Goal: Check status

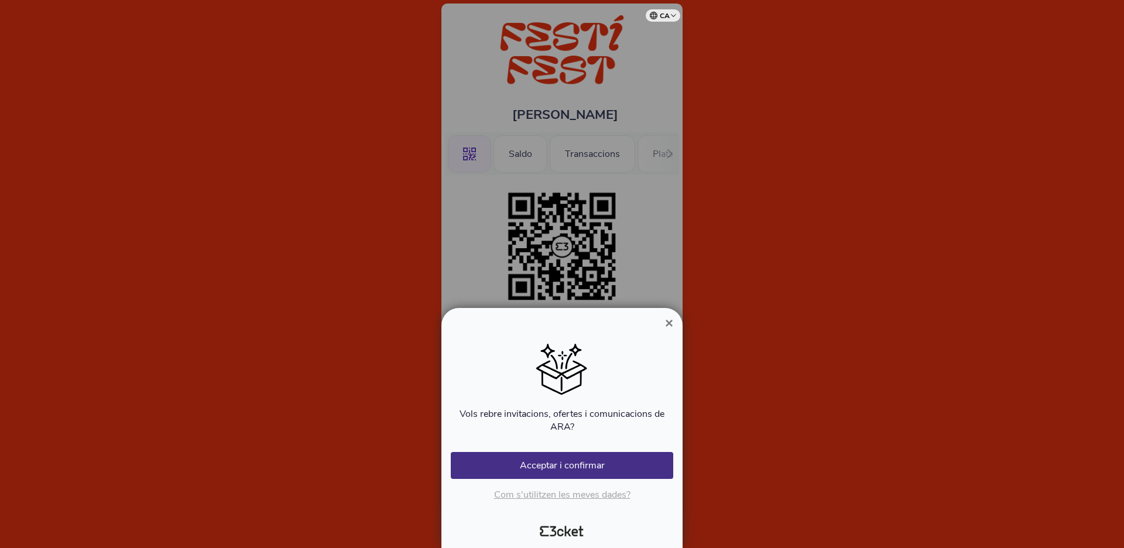
click at [661, 330] on button "×" at bounding box center [669, 323] width 27 height 14
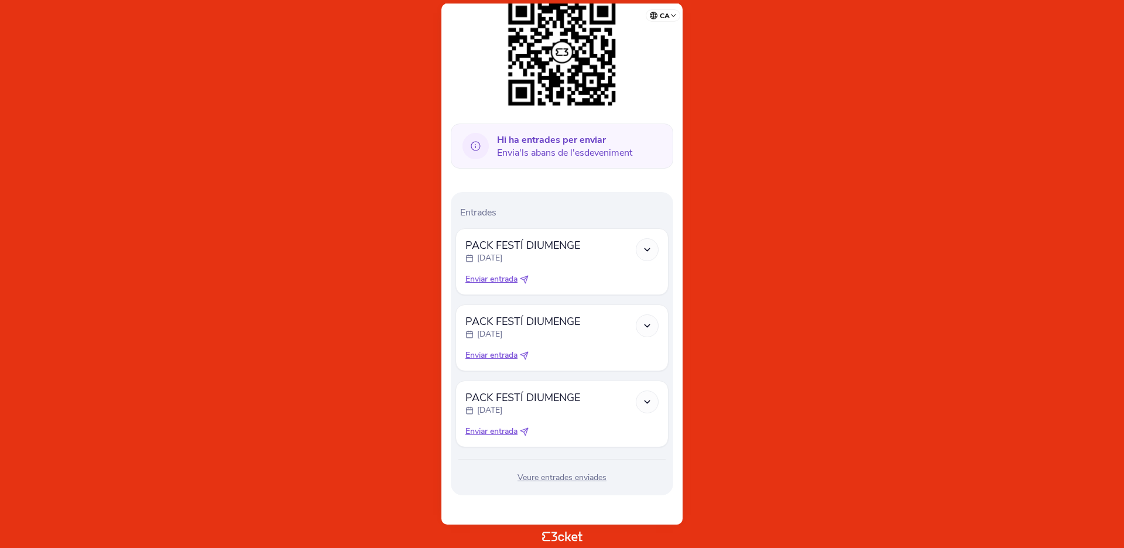
scroll to position [194, 0]
click at [570, 476] on div "Veure entrades enviades" at bounding box center [561, 478] width 213 height 12
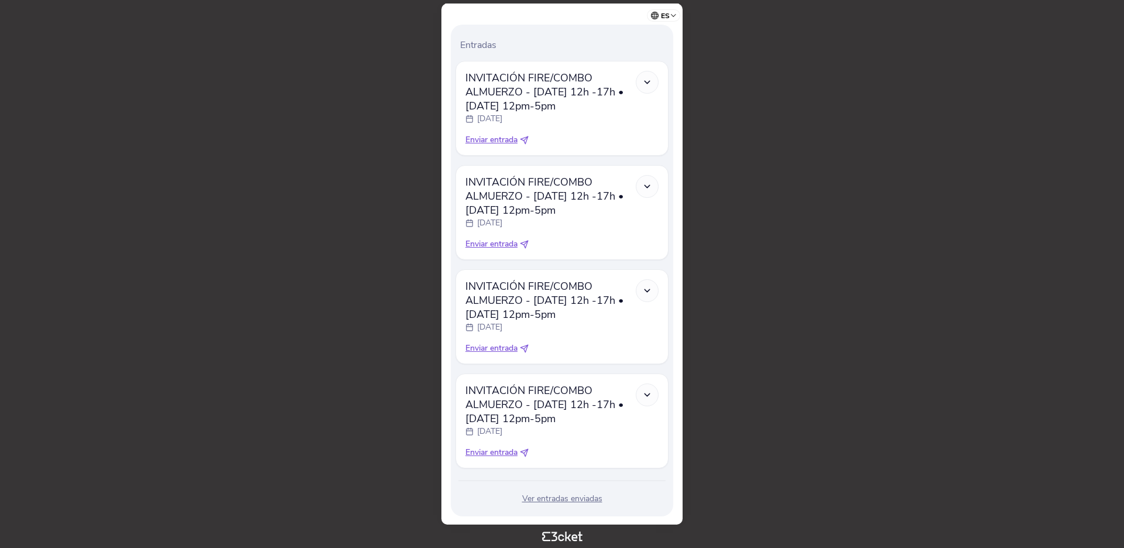
scroll to position [359, 0]
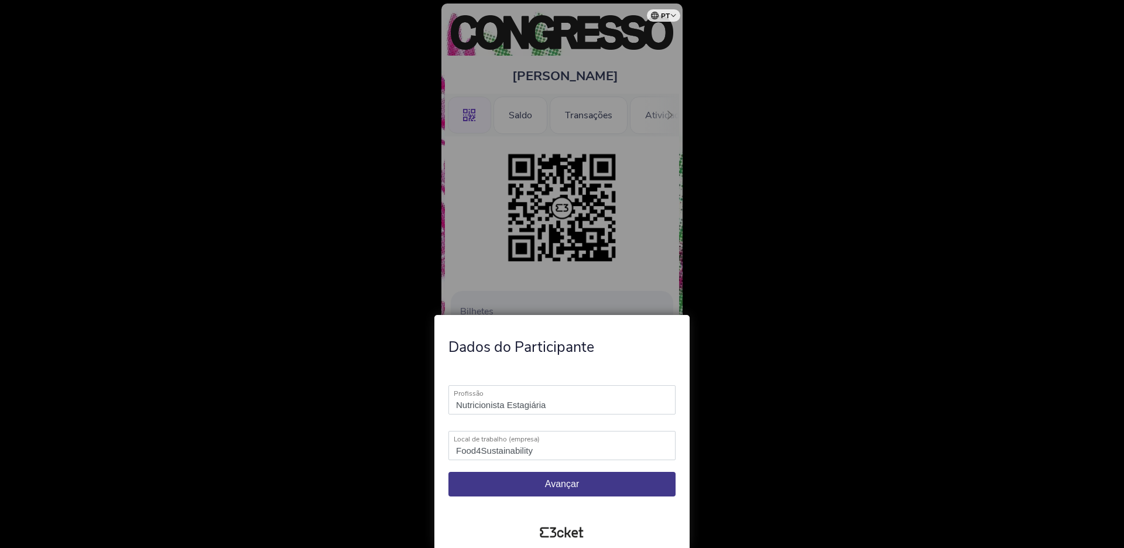
click at [618, 477] on button "Avançar" at bounding box center [561, 484] width 227 height 25
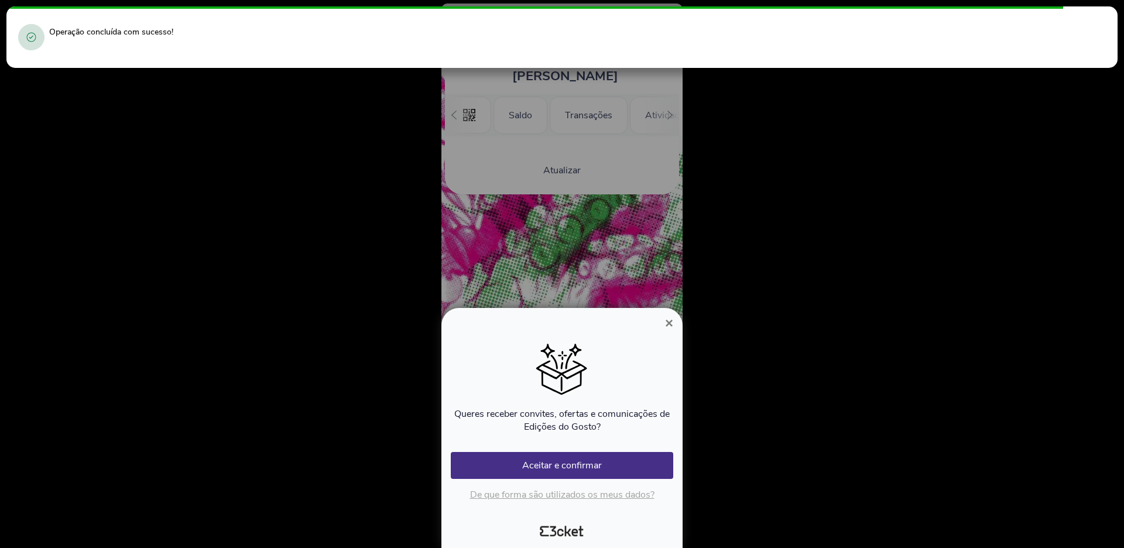
scroll to position [0, 105]
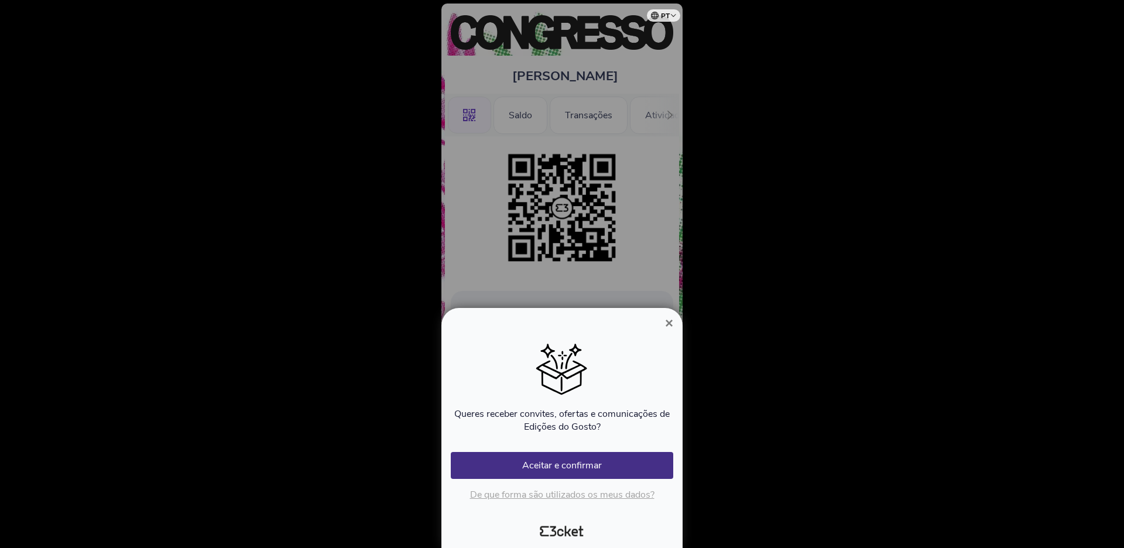
click at [669, 325] on span "×" at bounding box center [669, 323] width 8 height 16
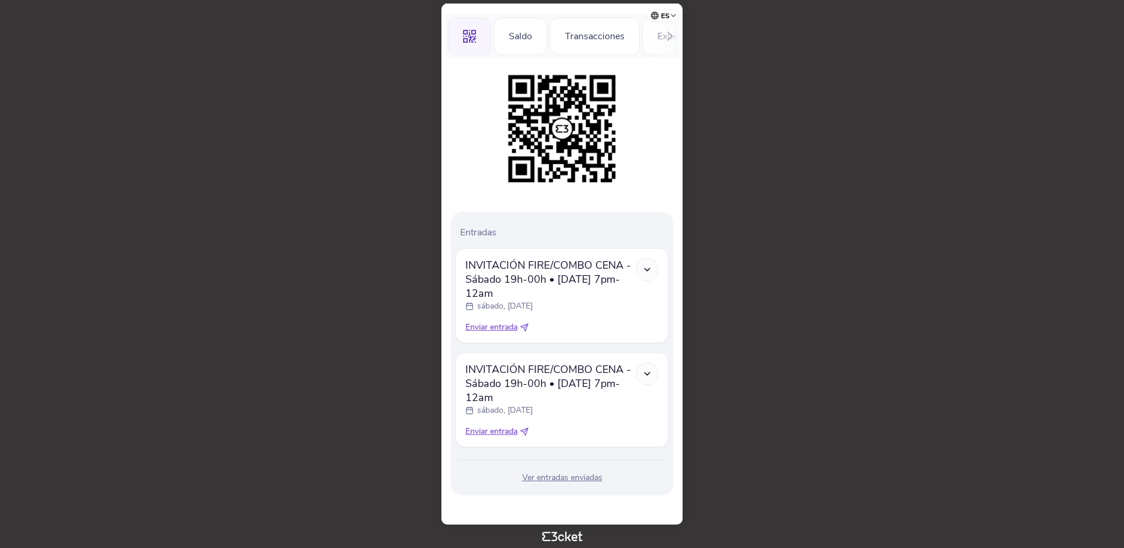
scroll to position [118, 0]
